Goal: Information Seeking & Learning: Find specific fact

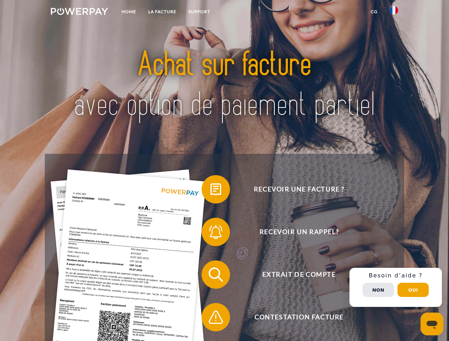
click at [79, 12] on img at bounding box center [79, 11] width 57 height 7
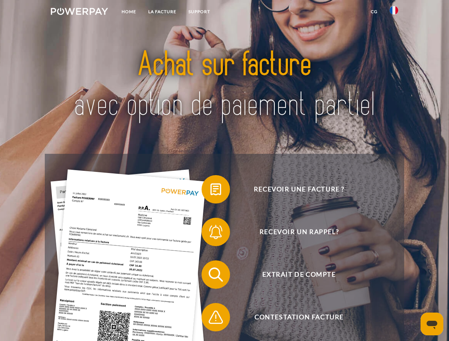
click at [394, 12] on img at bounding box center [393, 10] width 9 height 9
click at [374, 12] on link "CG" at bounding box center [373, 11] width 19 height 13
click at [210, 191] on span at bounding box center [205, 190] width 36 height 36
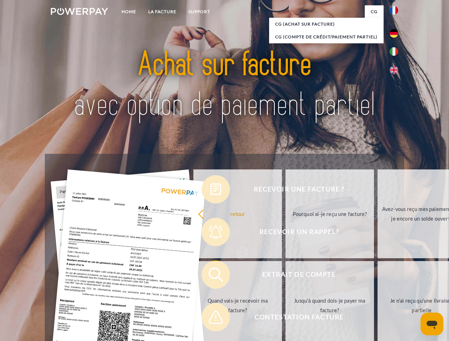
click at [210, 233] on link "retour" at bounding box center [237, 213] width 88 height 89
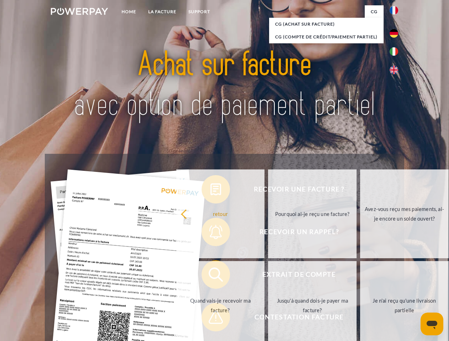
click at [210, 276] on link "Quand vais-je recevoir ma facture?" at bounding box center [220, 305] width 88 height 89
click at [210, 319] on span at bounding box center [205, 317] width 36 height 36
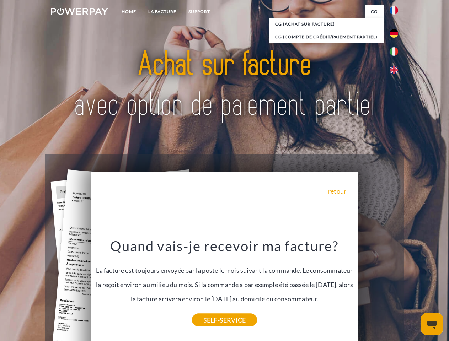
click at [378, 289] on span "Extrait de compte" at bounding box center [299, 274] width 174 height 28
click at [413, 290] on header "Home LA FACTURE Support" at bounding box center [224, 245] width 449 height 491
